Goal: Find specific page/section: Find specific page/section

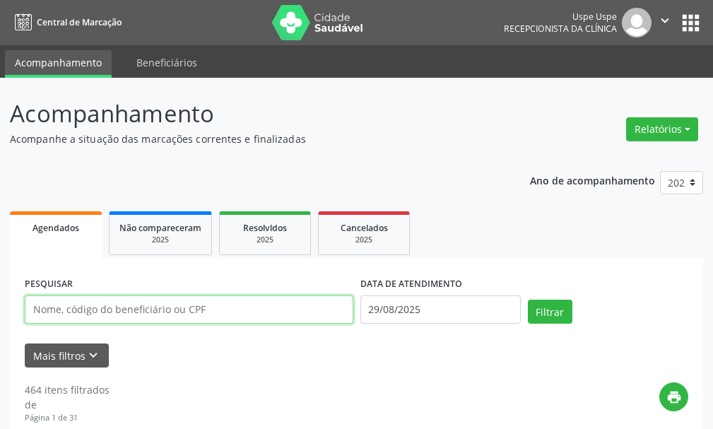
click at [312, 302] on input "text" at bounding box center [189, 309] width 329 height 28
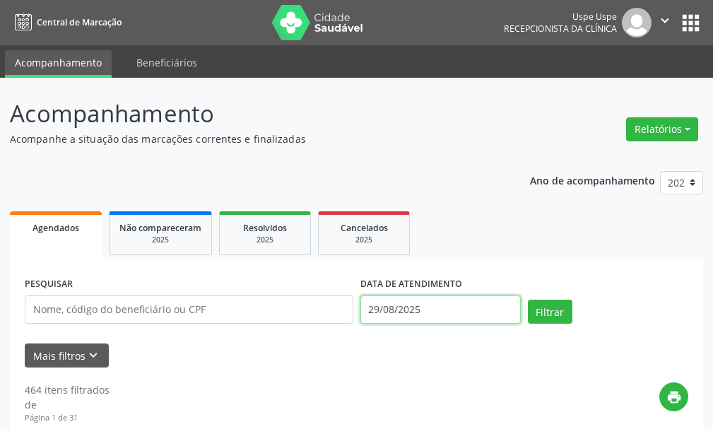
click at [459, 311] on input "29/08/2025" at bounding box center [440, 309] width 160 height 28
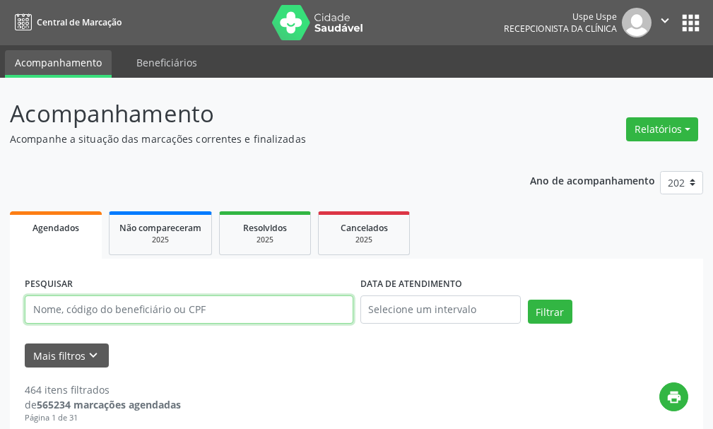
click at [149, 303] on input "text" at bounding box center [189, 309] width 329 height 28
drag, startPoint x: 149, startPoint y: 303, endPoint x: 138, endPoint y: 313, distance: 15.0
click at [141, 312] on input "text" at bounding box center [189, 309] width 329 height 28
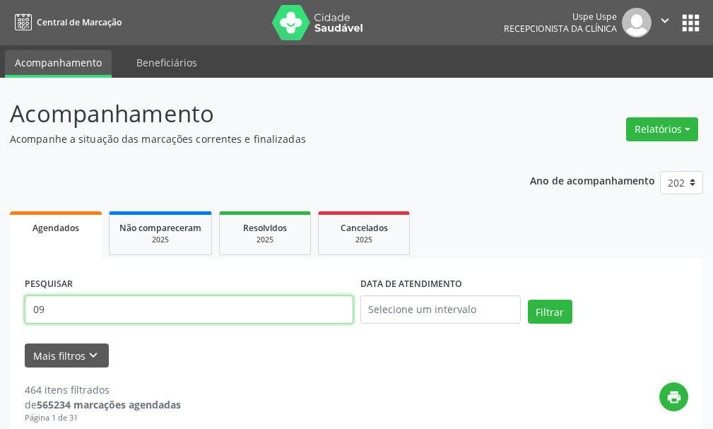
type input "0"
click at [528, 300] on button "Filtrar" at bounding box center [550, 312] width 45 height 24
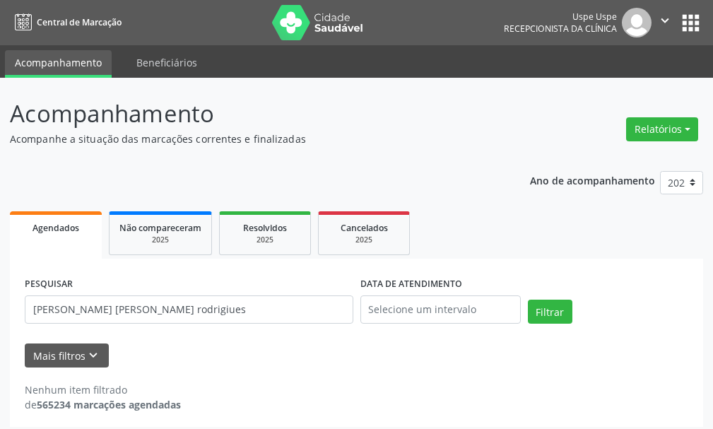
scroll to position [8, 0]
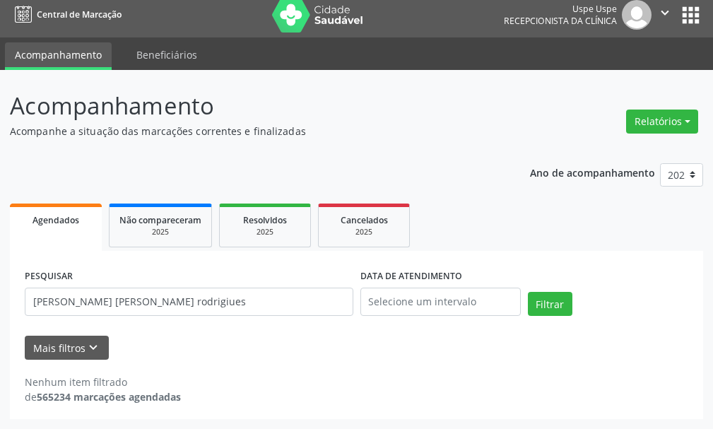
drag, startPoint x: 175, startPoint y: 319, endPoint x: 181, endPoint y: 290, distance: 30.2
click at [177, 310] on div "PESQUISAR [PERSON_NAME] [PERSON_NAME] rodrigiues" at bounding box center [189, 296] width 336 height 60
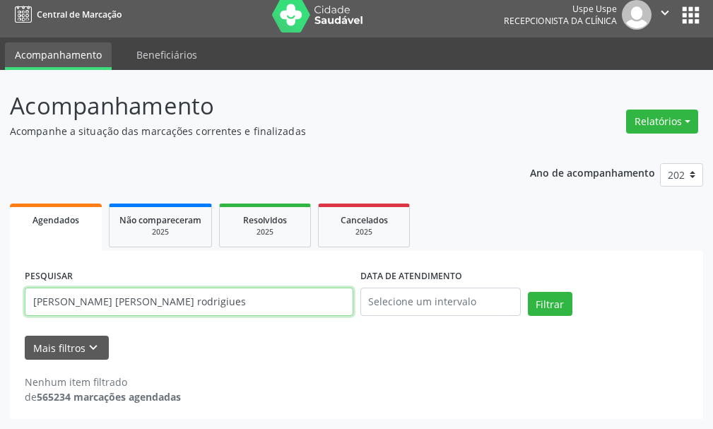
drag, startPoint x: 182, startPoint y: 289, endPoint x: 179, endPoint y: 299, distance: 10.1
click at [180, 294] on input "[PERSON_NAME] [PERSON_NAME] rodrigiues" at bounding box center [189, 302] width 329 height 28
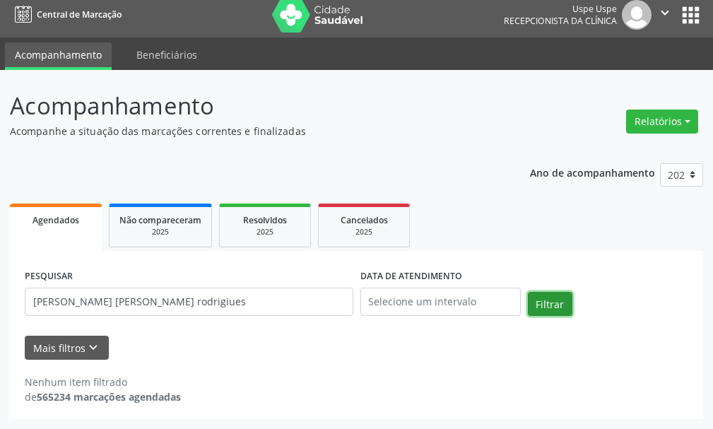
click at [562, 307] on button "Filtrar" at bounding box center [550, 304] width 45 height 24
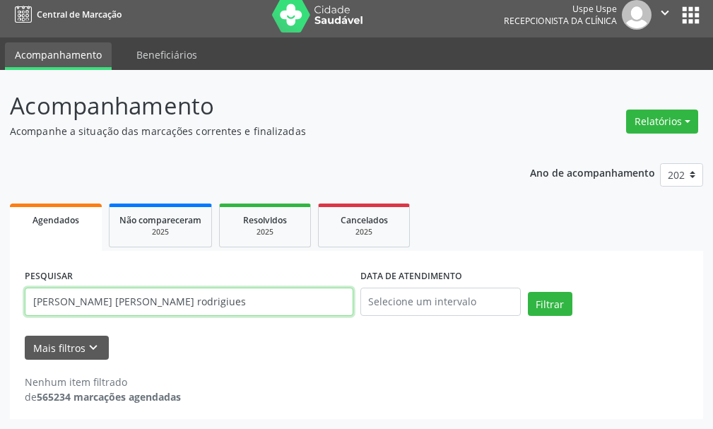
click at [209, 294] on input "[PERSON_NAME] [PERSON_NAME] rodrigiues" at bounding box center [189, 302] width 329 height 28
type input "h"
type input "[PERSON_NAME] [PERSON_NAME]"
click at [528, 292] on button "Filtrar" at bounding box center [550, 304] width 45 height 24
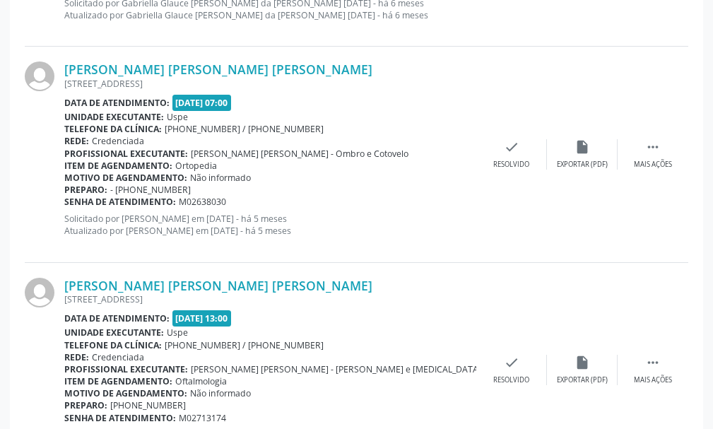
scroll to position [2596, 0]
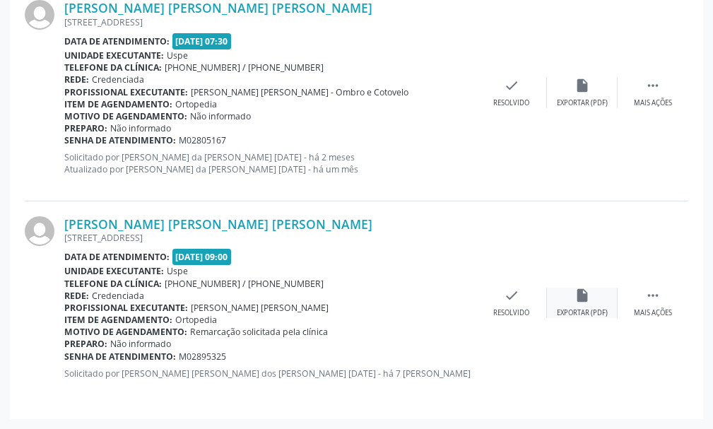
click at [576, 312] on div "Exportar (PDF)" at bounding box center [582, 313] width 51 height 10
click at [511, 305] on div "check Resolvido" at bounding box center [511, 303] width 71 height 30
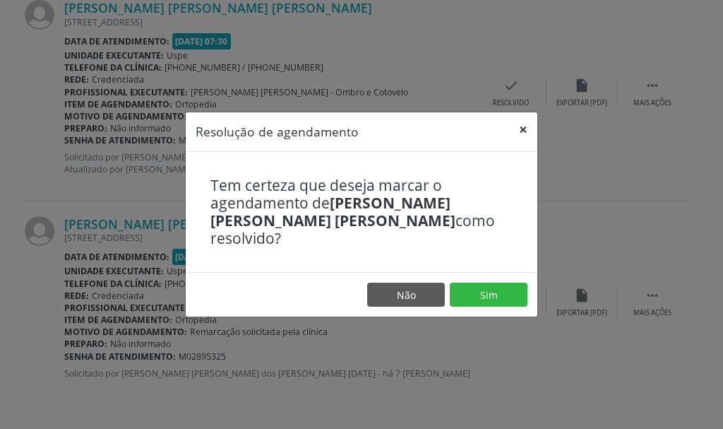
drag, startPoint x: 522, startPoint y: 139, endPoint x: 524, endPoint y: 148, distance: 8.7
click at [523, 139] on button "×" at bounding box center [523, 129] width 28 height 35
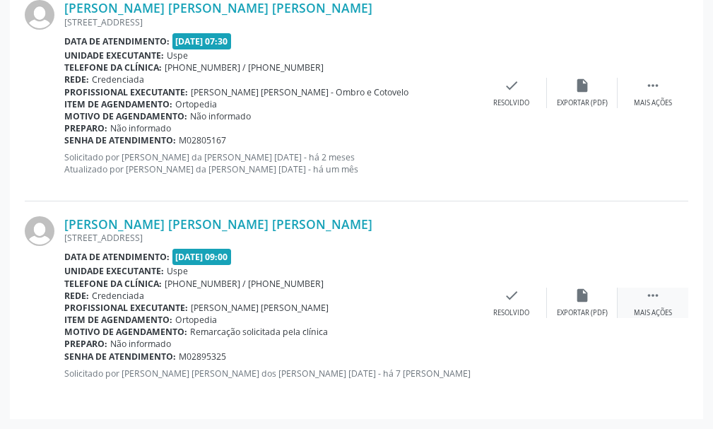
click at [663, 297] on div " Mais ações" at bounding box center [652, 303] width 71 height 30
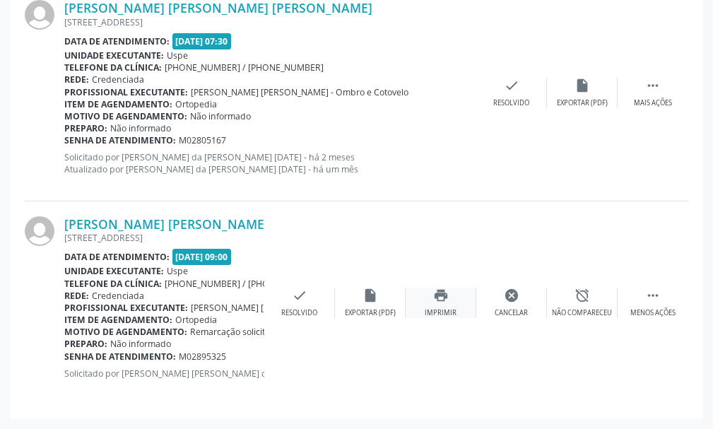
click at [438, 307] on div "print Imprimir" at bounding box center [441, 303] width 71 height 30
